Goal: Obtain resource: Obtain resource

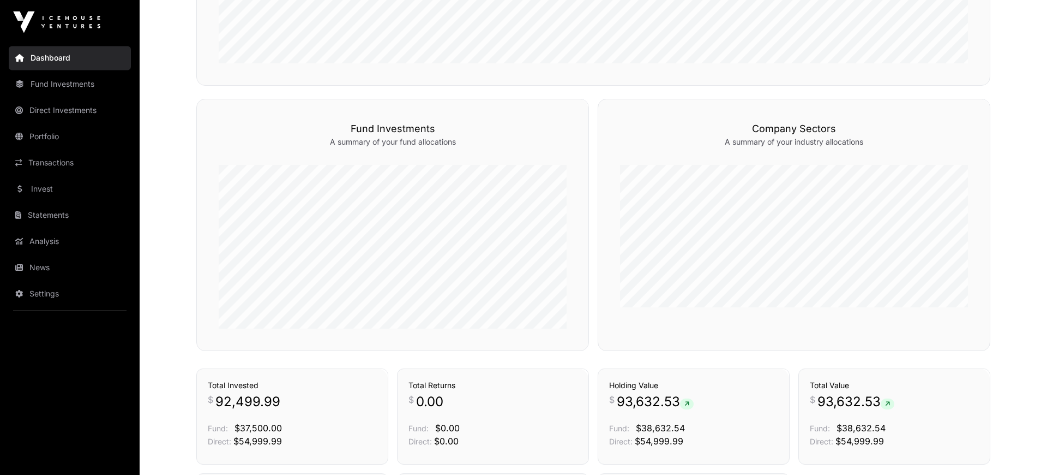
scroll to position [316, 0]
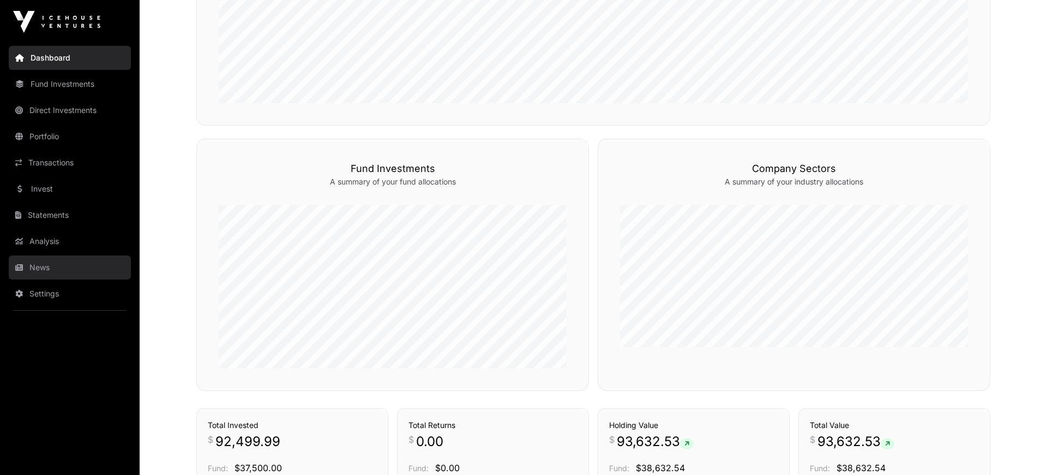
click at [25, 271] on link "News" at bounding box center [70, 267] width 122 height 24
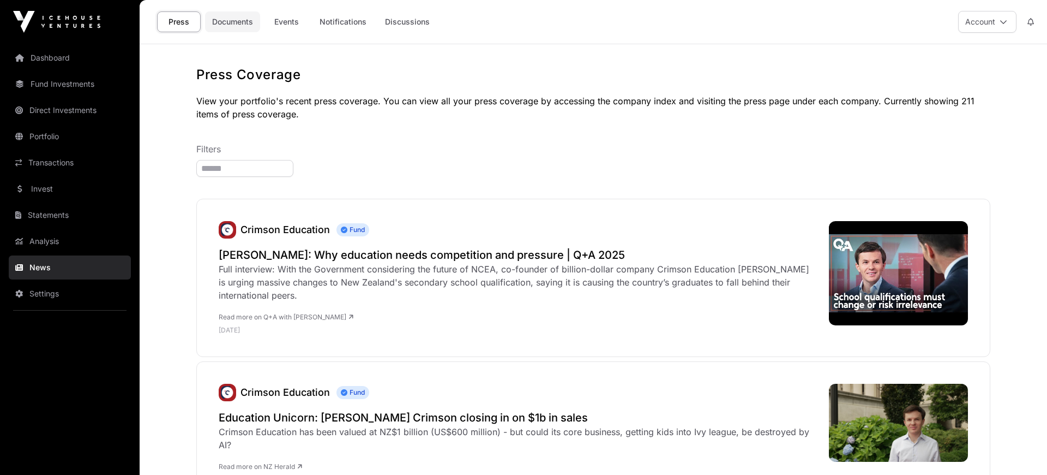
click at [231, 18] on link "Documents" at bounding box center [232, 21] width 55 height 21
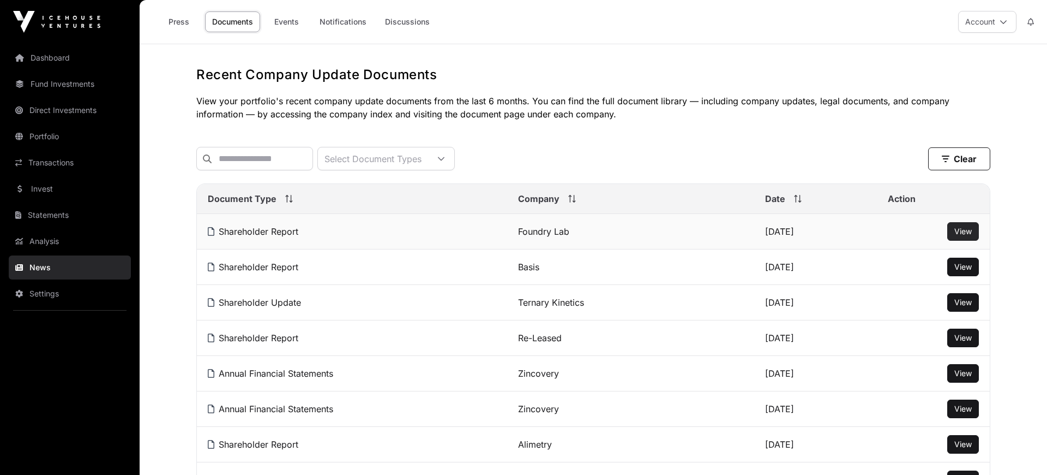
click at [961, 234] on span "View" at bounding box center [963, 230] width 17 height 9
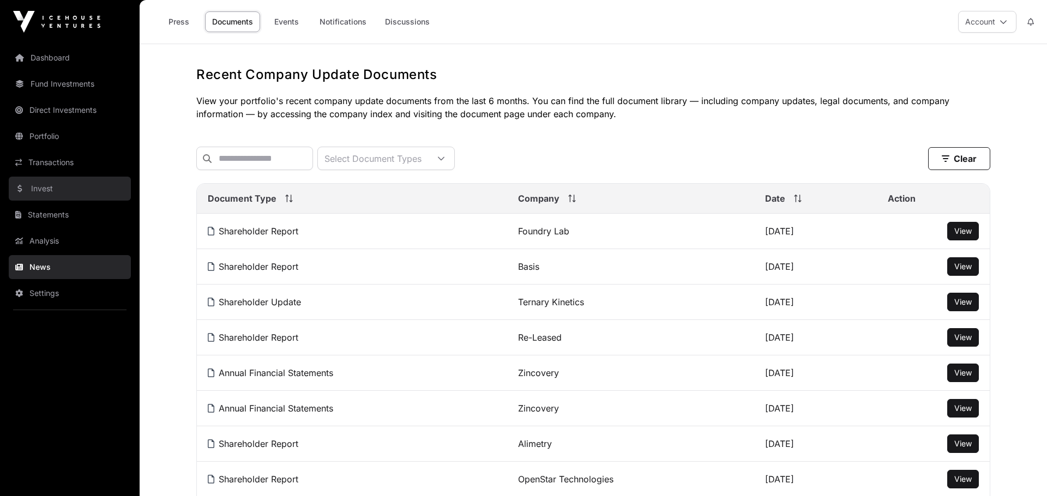
click at [47, 188] on link "Invest" at bounding box center [70, 189] width 122 height 24
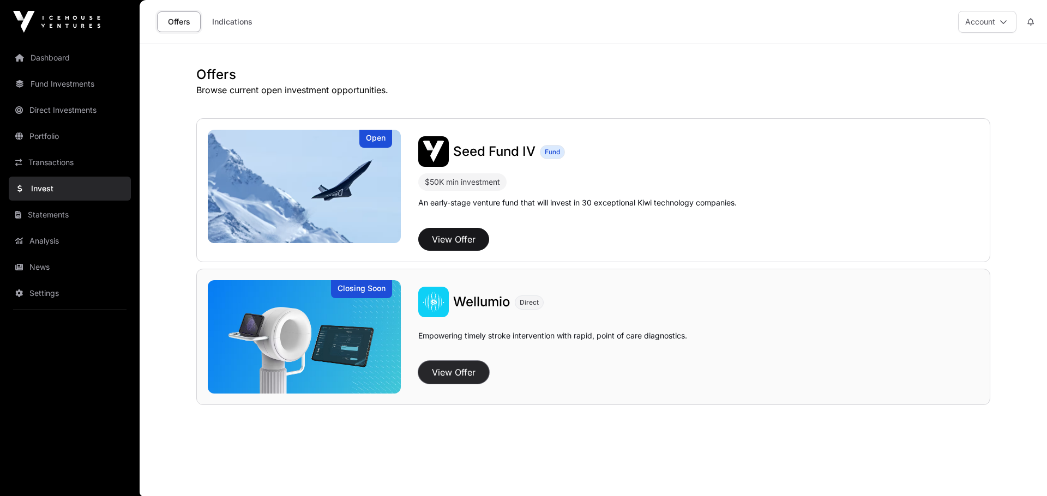
click at [455, 375] on button "View Offer" at bounding box center [453, 372] width 71 height 23
